Goal: Communication & Community: Ask a question

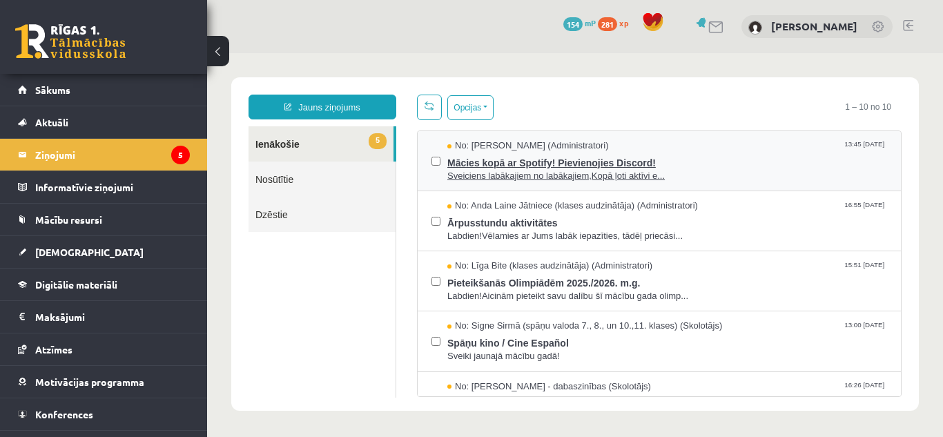
click at [485, 161] on span "Mācies kopā ar Spotify! Pievienojies Discord!" at bounding box center [668, 161] width 440 height 17
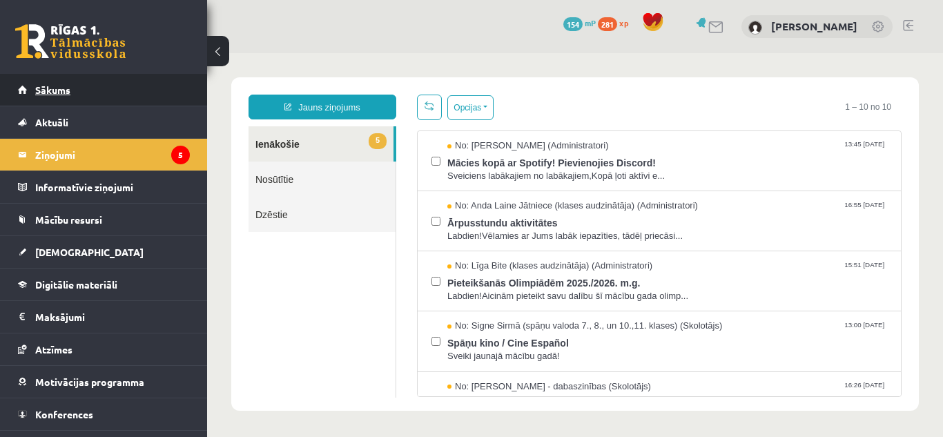
click at [99, 88] on link "Sākums" at bounding box center [104, 90] width 172 height 32
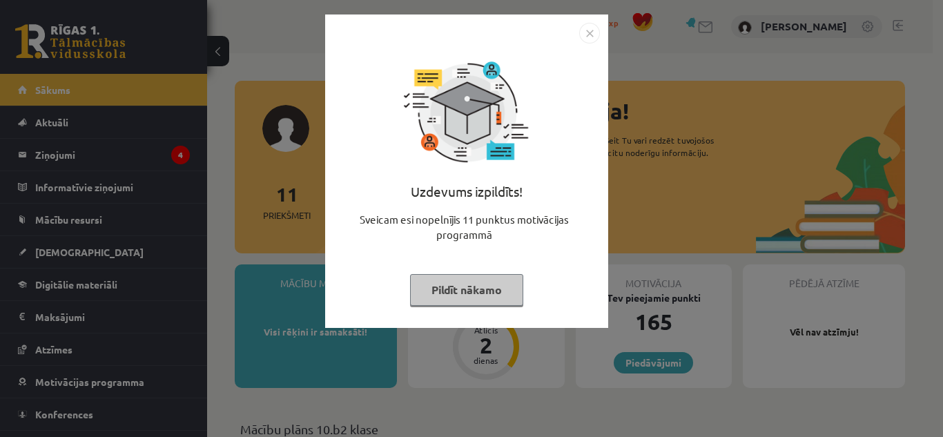
click at [439, 290] on button "Pildīt nākamo" at bounding box center [466, 290] width 113 height 32
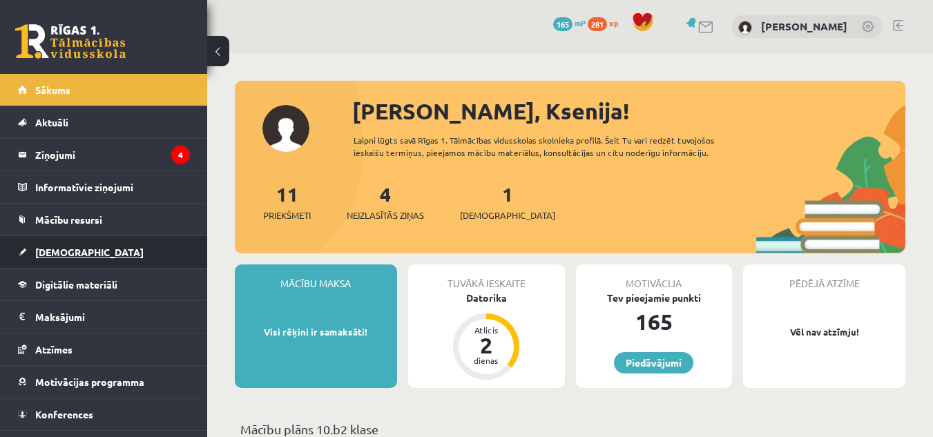
click at [97, 255] on link "[DEMOGRAPHIC_DATA]" at bounding box center [104, 252] width 172 height 32
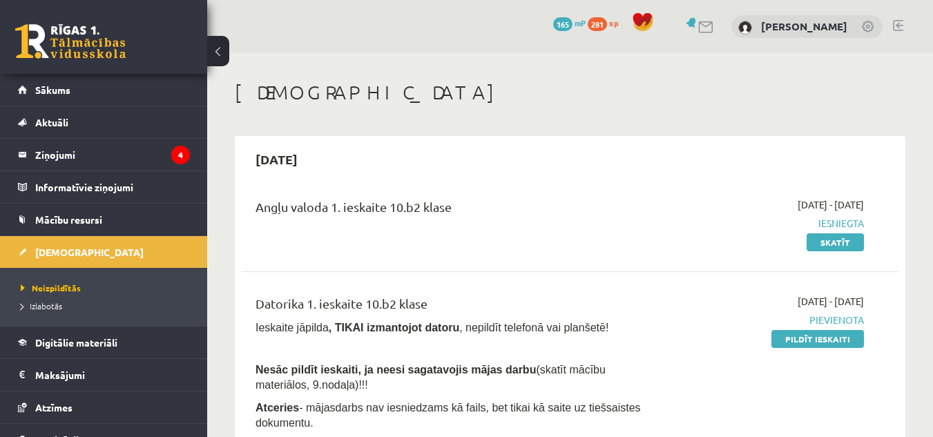
click at [43, 299] on li "Izlabotās" at bounding box center [107, 306] width 173 height 18
click at [51, 302] on span "Izlabotās" at bounding box center [45, 305] width 48 height 11
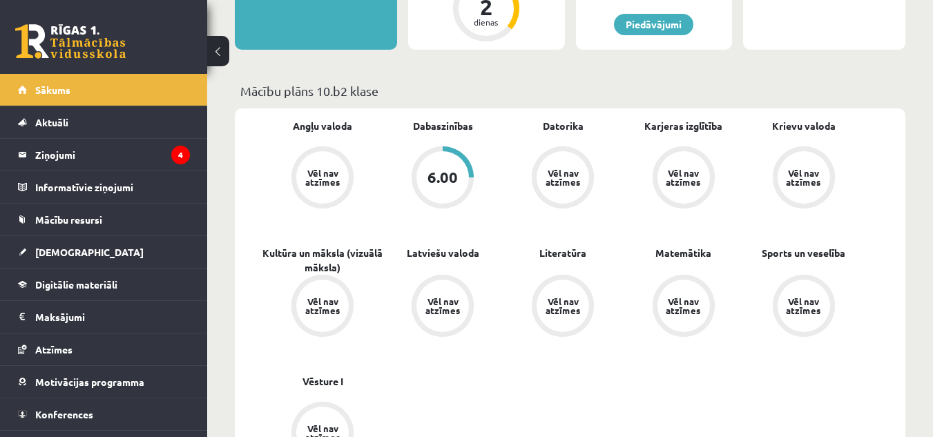
scroll to position [341, 0]
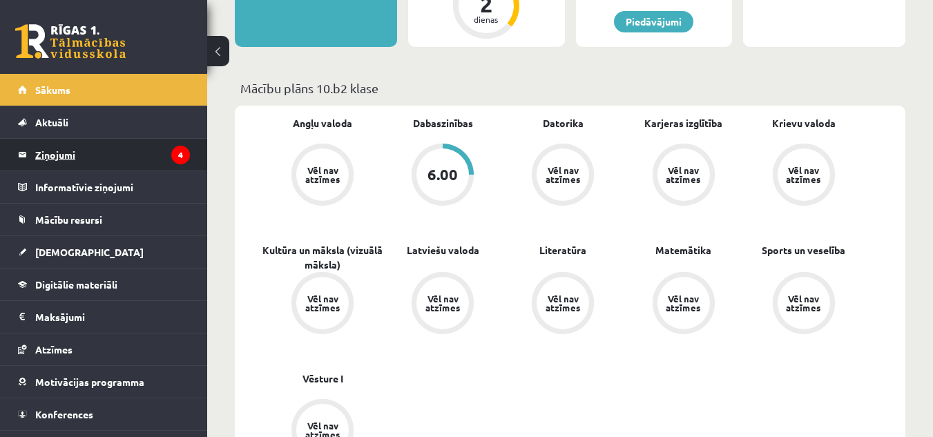
click at [75, 146] on legend "Ziņojumi 4" at bounding box center [112, 155] width 155 height 32
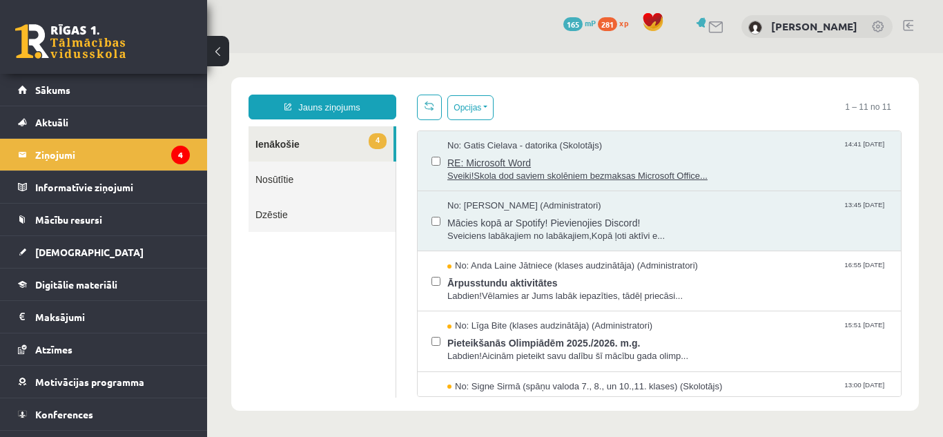
click at [490, 161] on span "RE: Microsoft Word" at bounding box center [668, 161] width 440 height 17
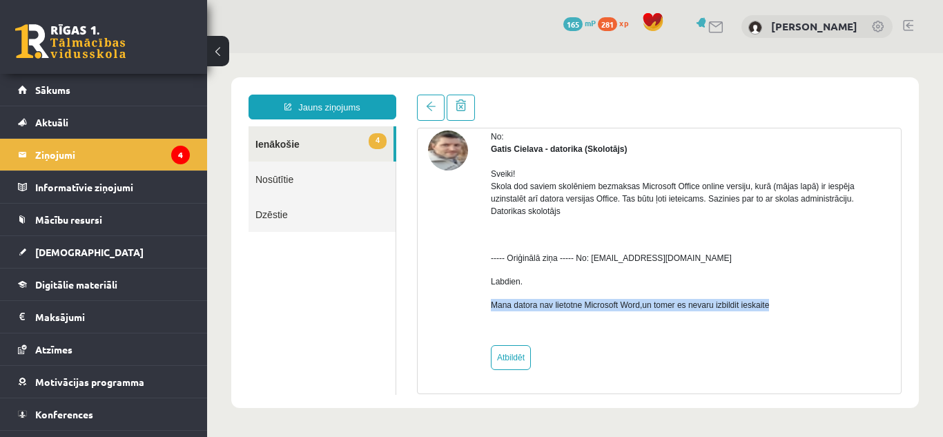
drag, startPoint x: 488, startPoint y: 303, endPoint x: 809, endPoint y: 304, distance: 320.4
click at [809, 304] on div "No: Gatis Cielava - datorika (Skolotājs) Sveiki! Skola dod saviem skolēniem bez…" at bounding box center [659, 251] width 463 height 240
copy p "Mana datora nav lietotne Microsoft Word,un tomer es nevaru izbildit ieskaite"
click at [324, 102] on link "Jauns ziņojums" at bounding box center [323, 107] width 148 height 25
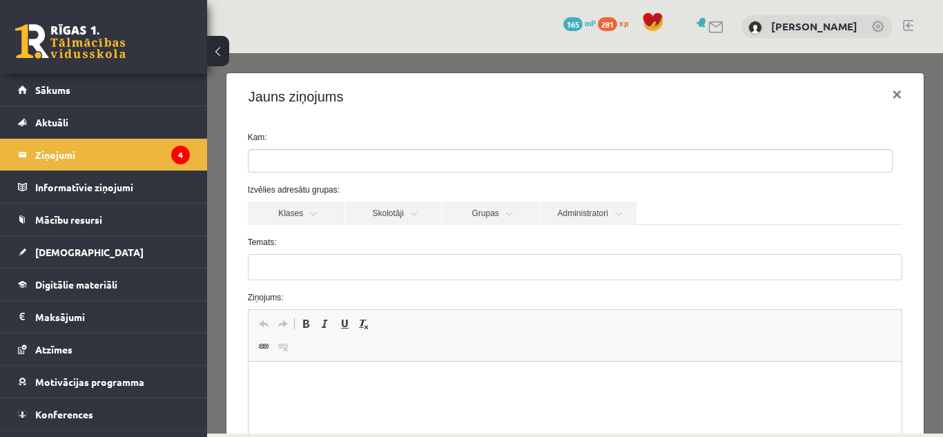
click at [314, 154] on ul at bounding box center [571, 161] width 644 height 22
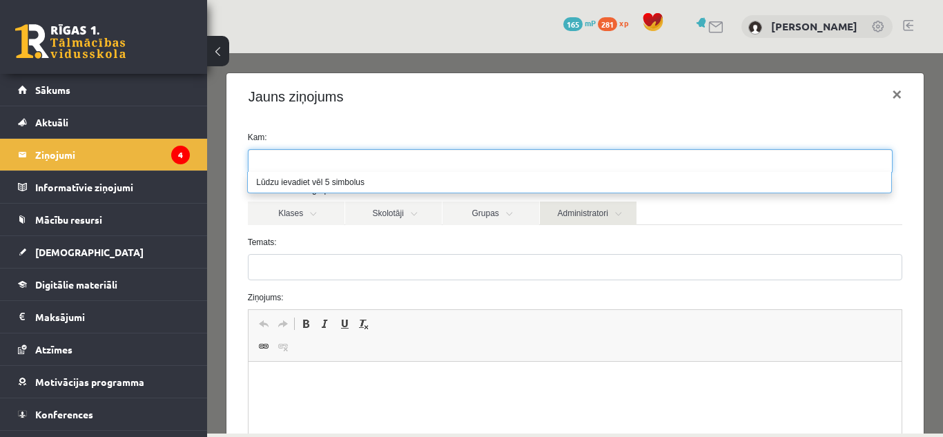
click at [575, 214] on link "Administratori" at bounding box center [588, 213] width 97 height 23
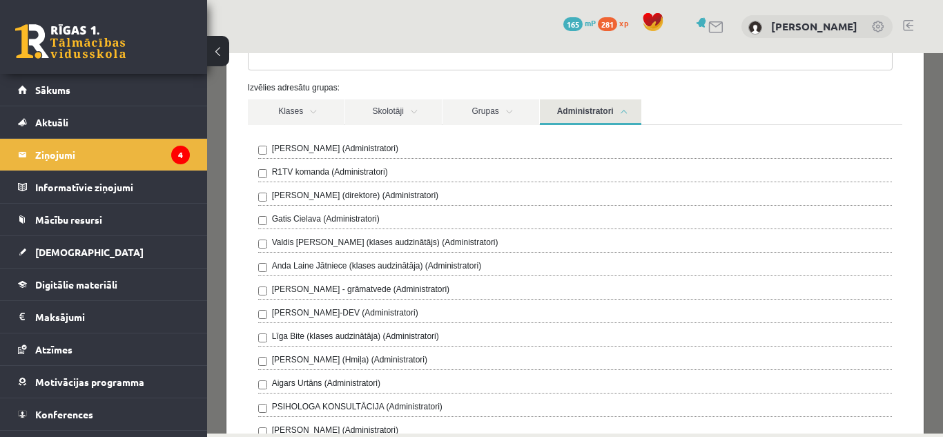
scroll to position [108, 0]
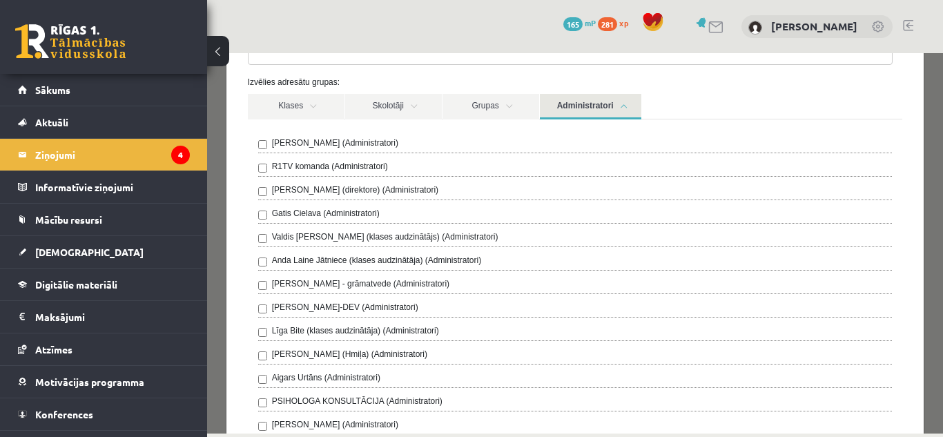
click at [407, 145] on div "Ivo Čapiņš (Administratori)" at bounding box center [575, 145] width 635 height 17
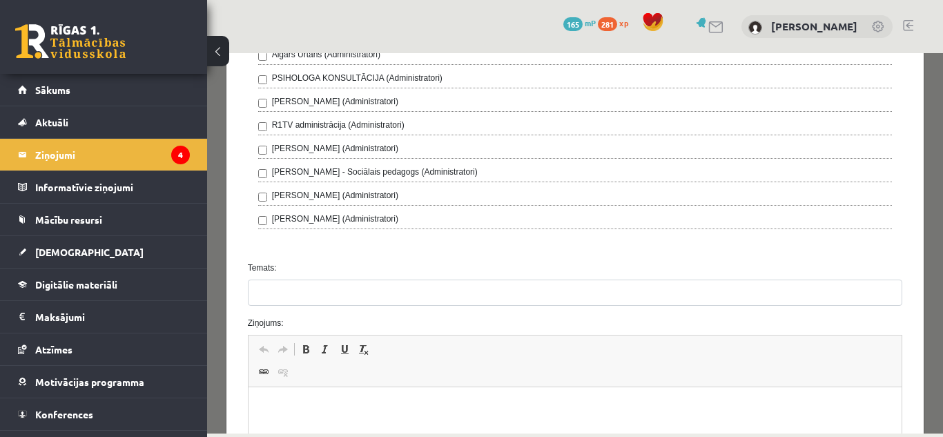
scroll to position [548, 0]
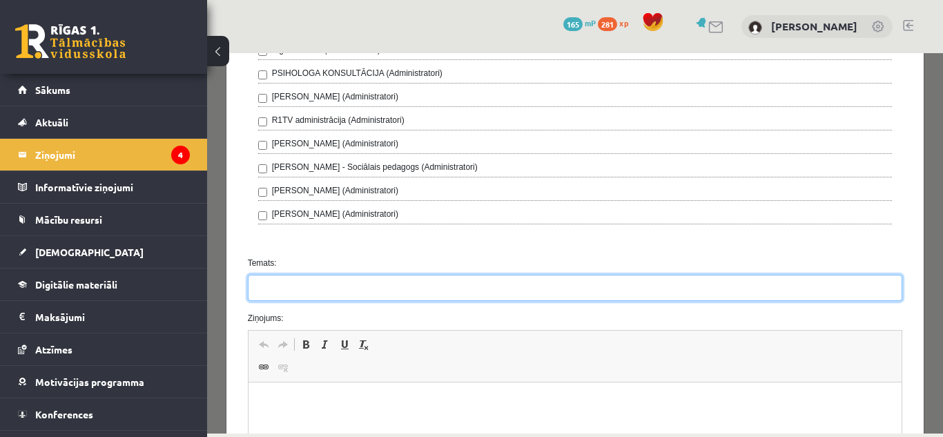
click at [331, 275] on input "Temats:" at bounding box center [575, 288] width 655 height 26
type input "*"
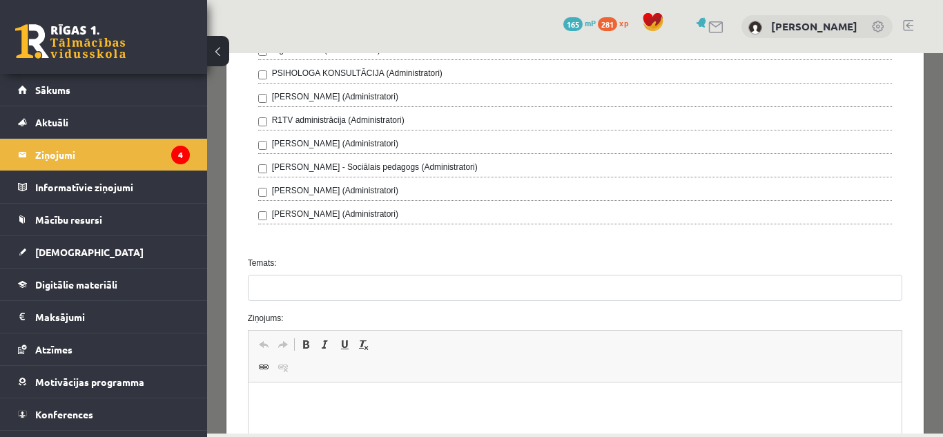
click at [275, 387] on html at bounding box center [575, 404] width 654 height 42
click at [263, 394] on html "**********" at bounding box center [575, 404] width 654 height 42
click at [262, 396] on p "Визуальный текстовый редактор, wiswyg-editor-47024975184180-1757844383-770" at bounding box center [575, 403] width 626 height 15
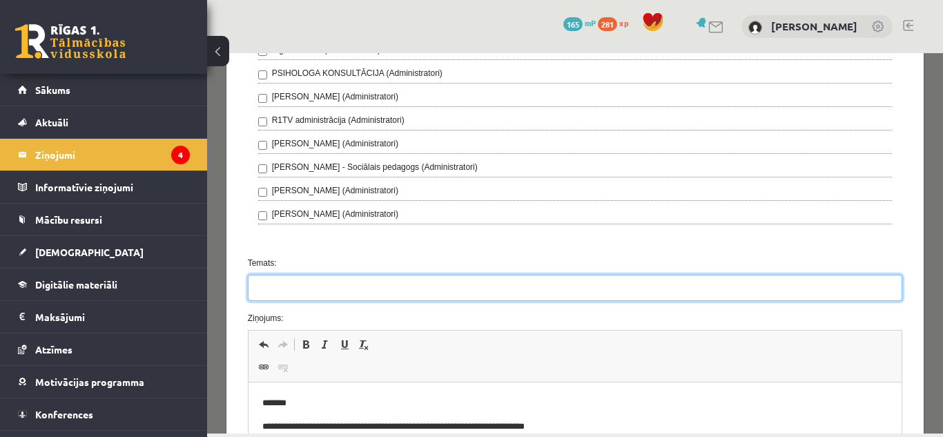
click at [298, 275] on input "Temats:" at bounding box center [575, 288] width 655 height 26
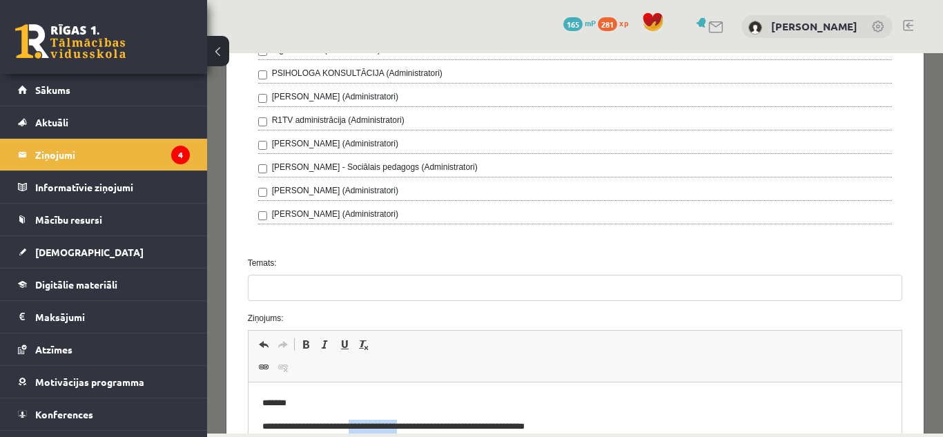
drag, startPoint x: 423, startPoint y: 427, endPoint x: 363, endPoint y: 419, distance: 60.8
click at [363, 419] on body "**********" at bounding box center [575, 414] width 626 height 37
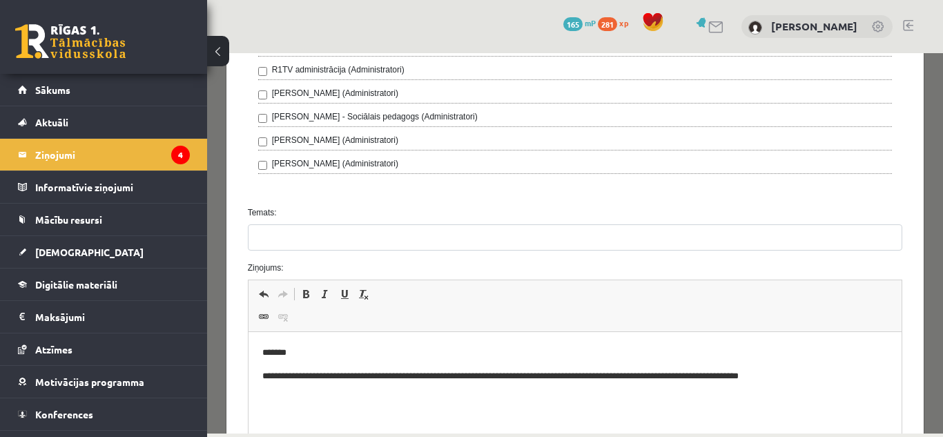
scroll to position [600, 0]
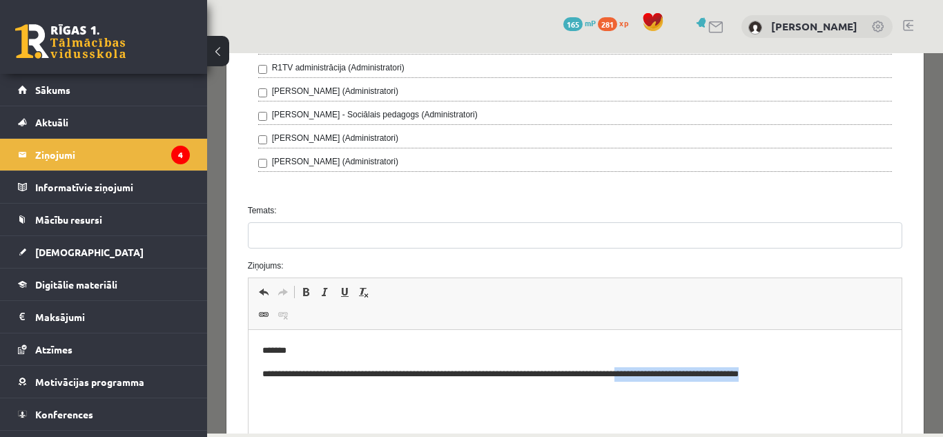
drag, startPoint x: 666, startPoint y: 374, endPoint x: 876, endPoint y: 371, distance: 210.7
click at [876, 371] on p "**********" at bounding box center [570, 374] width 616 height 15
click at [475, 373] on p "**********" at bounding box center [570, 374] width 616 height 15
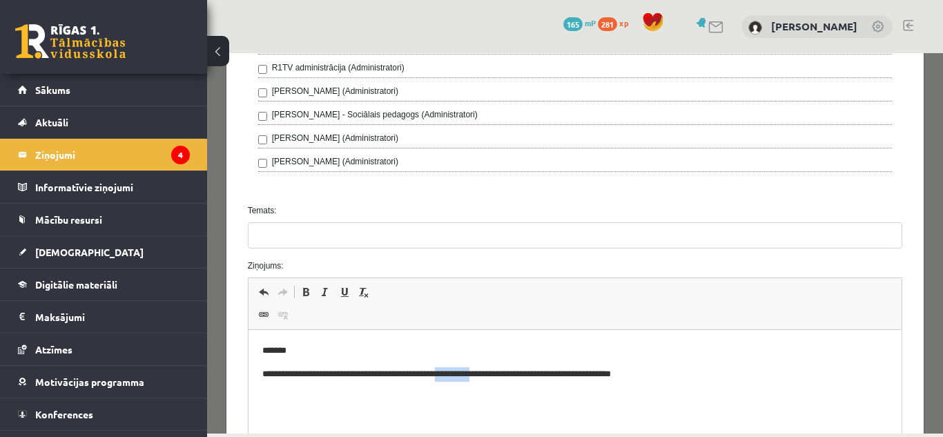
copy p "**********"
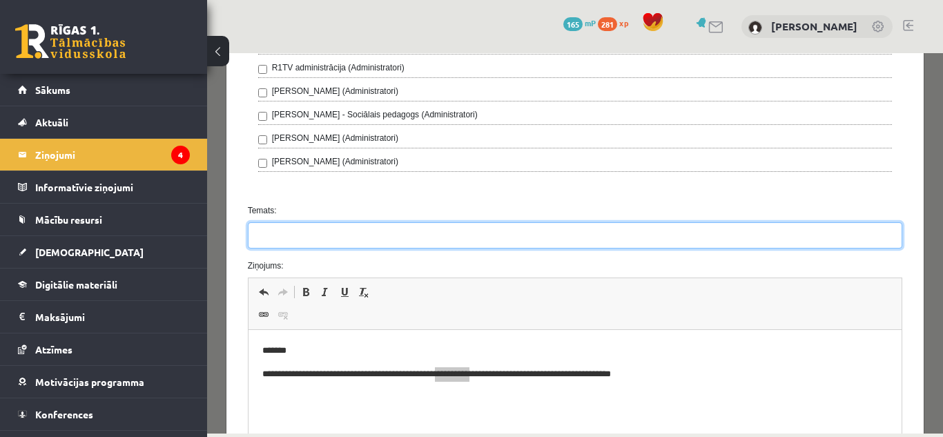
click at [372, 222] on input "Temats:" at bounding box center [575, 235] width 655 height 26
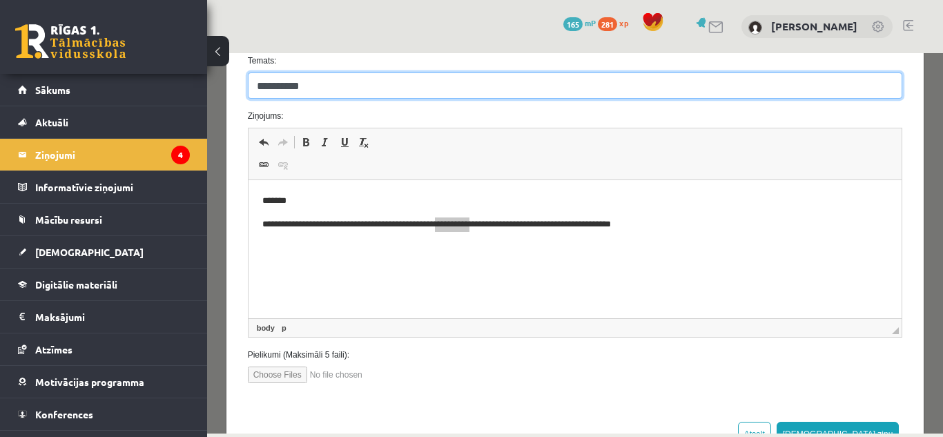
scroll to position [780, 0]
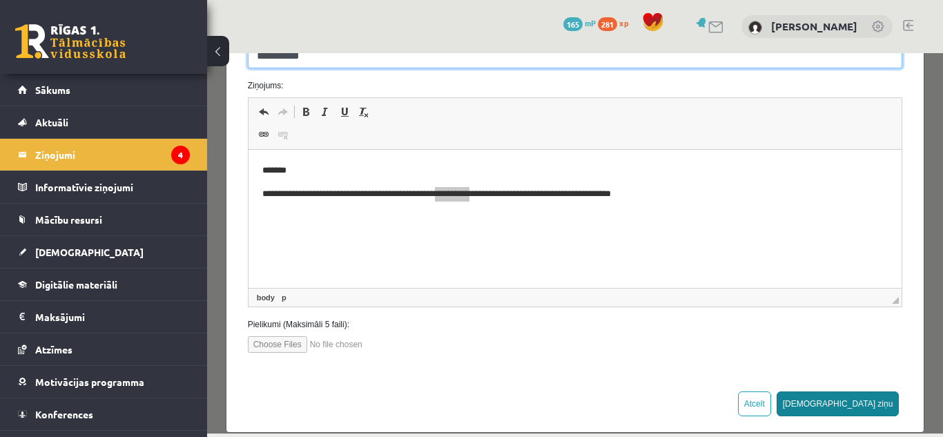
type input "*********"
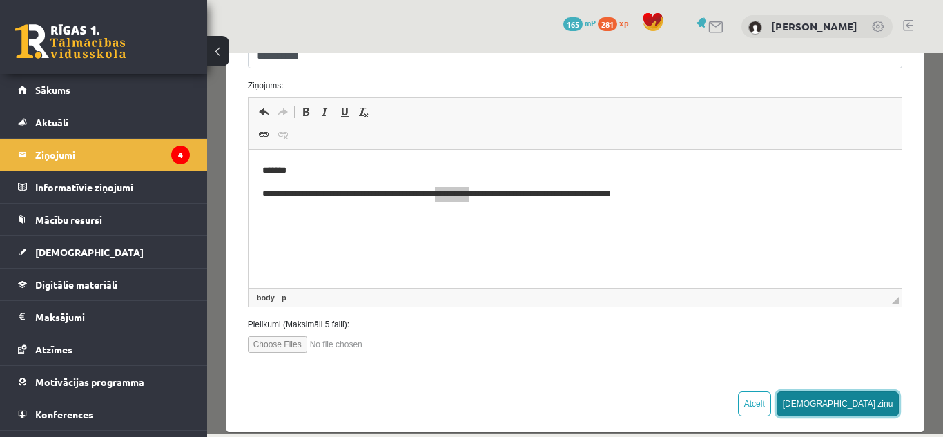
click at [875, 392] on button "Sūtīt ziņu" at bounding box center [838, 404] width 123 height 25
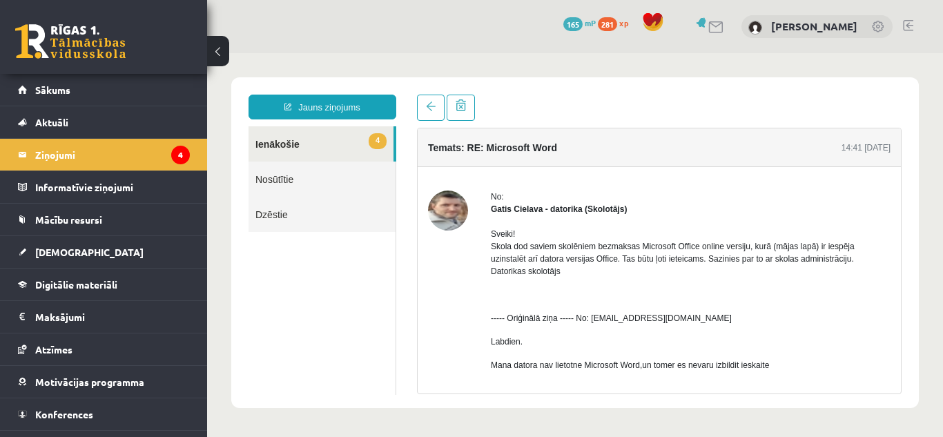
scroll to position [0, 0]
